Goal: Complete application form: Complete application form

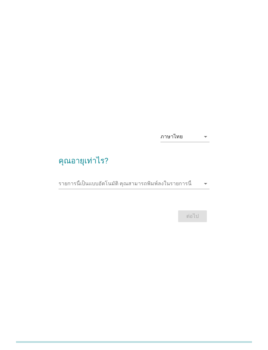
click at [195, 142] on div "ภาษาไทย" at bounding box center [180, 137] width 40 height 10
click at [228, 106] on div "ภาษาไทย arrow_drop_down คุณอายุเท่าไร? รายการนี้เป็นแบบอัตโนมัติ [PERSON_NAME]พ…" at bounding box center [134, 175] width 268 height 350
click at [199, 189] on input "รายการนี้เป็นแบบอัตโนมัติ คุณสามารถพิมพ์ลงในรายการนี้" at bounding box center [128, 184] width 141 height 10
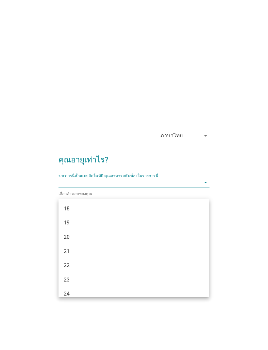
scroll to position [18, 0]
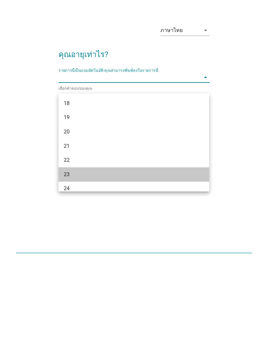
click at [69, 260] on div "23" at bounding box center [128, 264] width 128 height 8
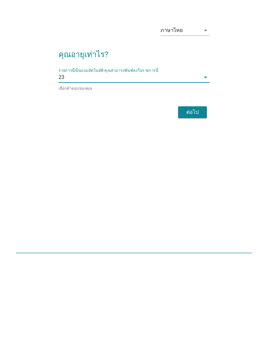
click at [198, 197] on div "ต่อไป" at bounding box center [192, 201] width 18 height 8
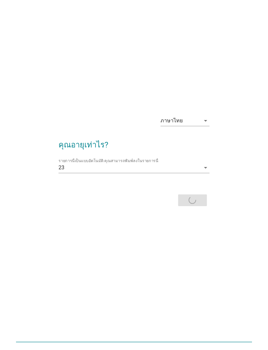
scroll to position [0, 0]
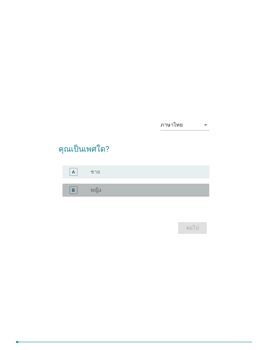
click at [184, 194] on div "radio_button_unchecked หญิง" at bounding box center [144, 190] width 108 height 7
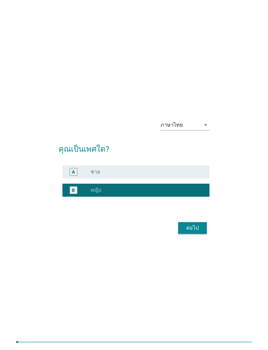
click at [196, 230] on div "ต่อไป" at bounding box center [133, 228] width 150 height 16
click at [197, 232] on div "ต่อไป" at bounding box center [192, 228] width 18 height 8
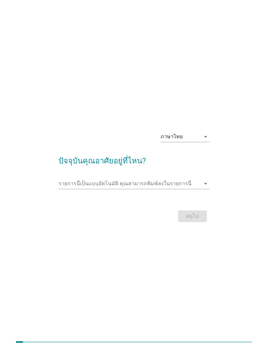
click at [198, 189] on input "รายการนี้เป็นแบบอัตโนมัติ คุณสามารถพิมพ์ลงในรายการนี้" at bounding box center [128, 184] width 141 height 10
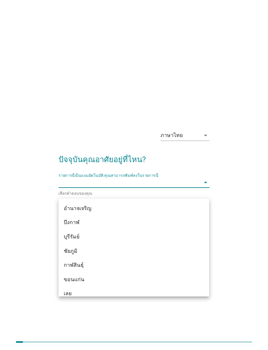
type input "ฮ"
type input "ฉ"
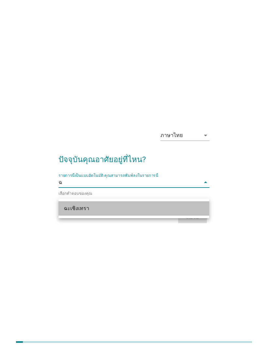
click at [108, 213] on div "ฉะเชิงเทรา" at bounding box center [133, 208] width 150 height 14
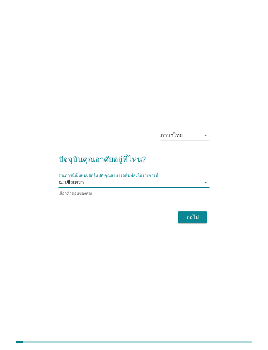
click at [200, 221] on div "ต่อไป" at bounding box center [192, 217] width 18 height 8
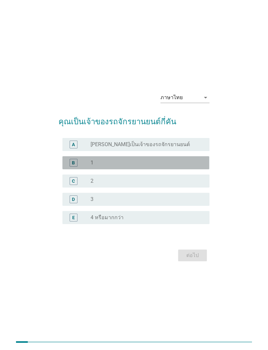
click at [70, 167] on div "B" at bounding box center [74, 163] width 8 height 8
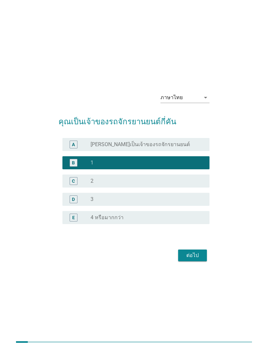
click at [194, 259] on div "ต่อไป" at bounding box center [192, 256] width 18 height 8
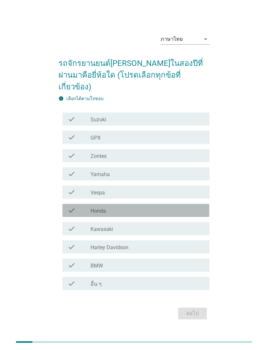
click at [144, 213] on div "check_box_outline_blank Honda" at bounding box center [147, 211] width 114 height 8
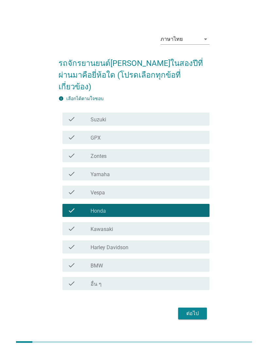
click at [187, 318] on div "ต่อไป" at bounding box center [192, 314] width 18 height 8
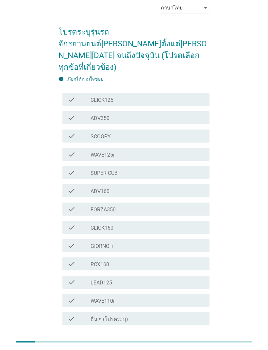
scroll to position [45, 0]
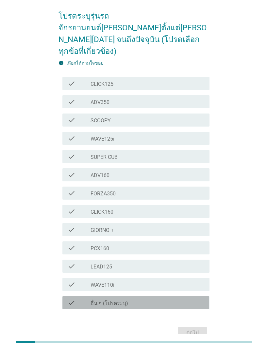
click at [147, 299] on div "check_box_outline_blank อื่น ๆ (โปรดระบุ)" at bounding box center [147, 303] width 114 height 8
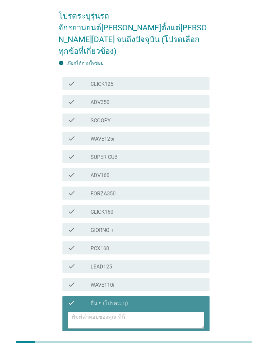
click at [165, 299] on div "check_box_outline_blank อื่น ๆ (โปรดระบุ)" at bounding box center [147, 303] width 114 height 8
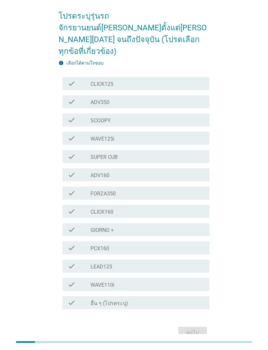
click at [148, 114] on div "check check_box_outline_blank SCOOPY" at bounding box center [135, 120] width 147 height 13
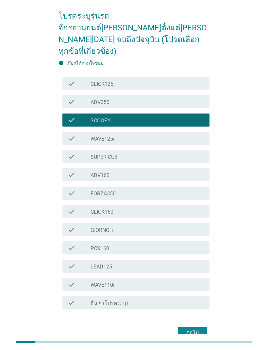
click at [195, 329] on div "ต่อไป" at bounding box center [192, 333] width 18 height 8
